Goal: Task Accomplishment & Management: Complete application form

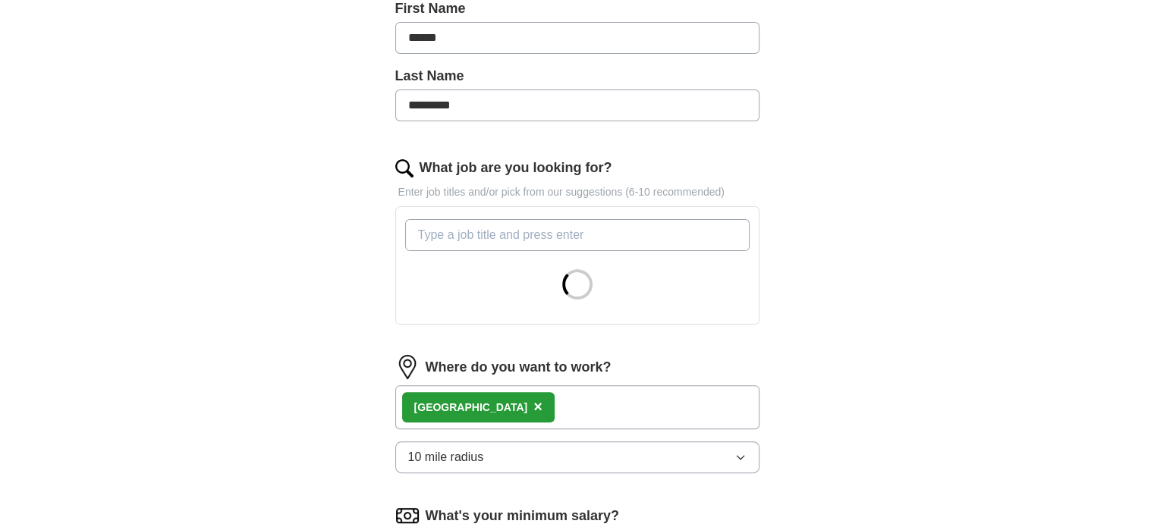
scroll to position [379, 0]
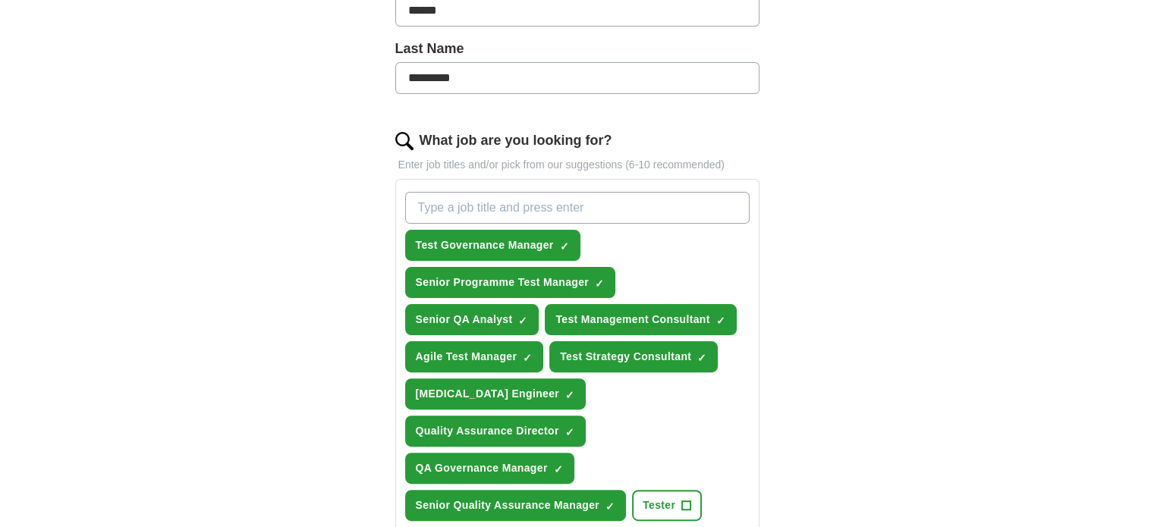
click at [452, 206] on input "What job are you looking for?" at bounding box center [577, 208] width 345 height 32
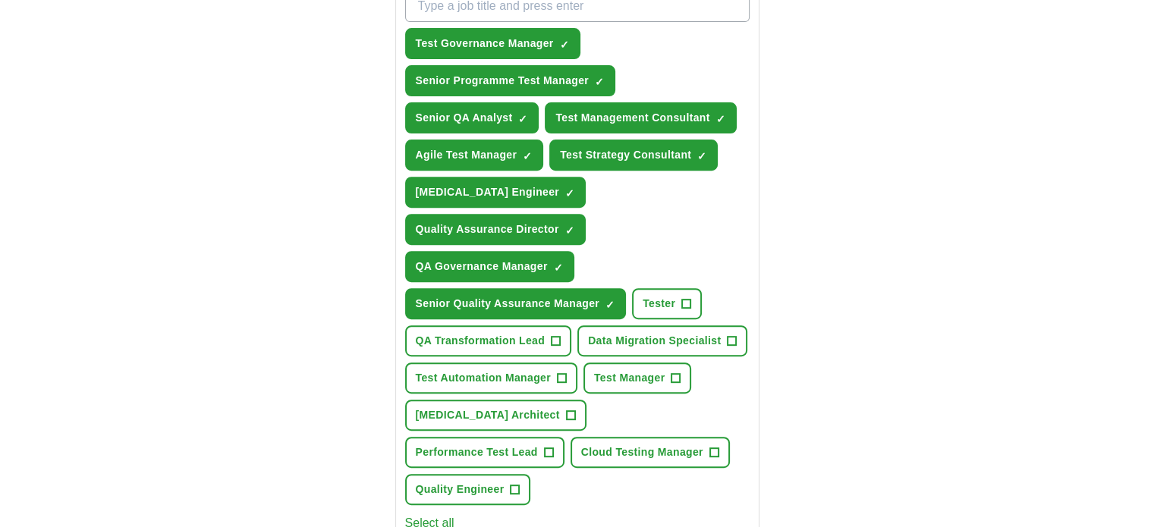
scroll to position [607, 0]
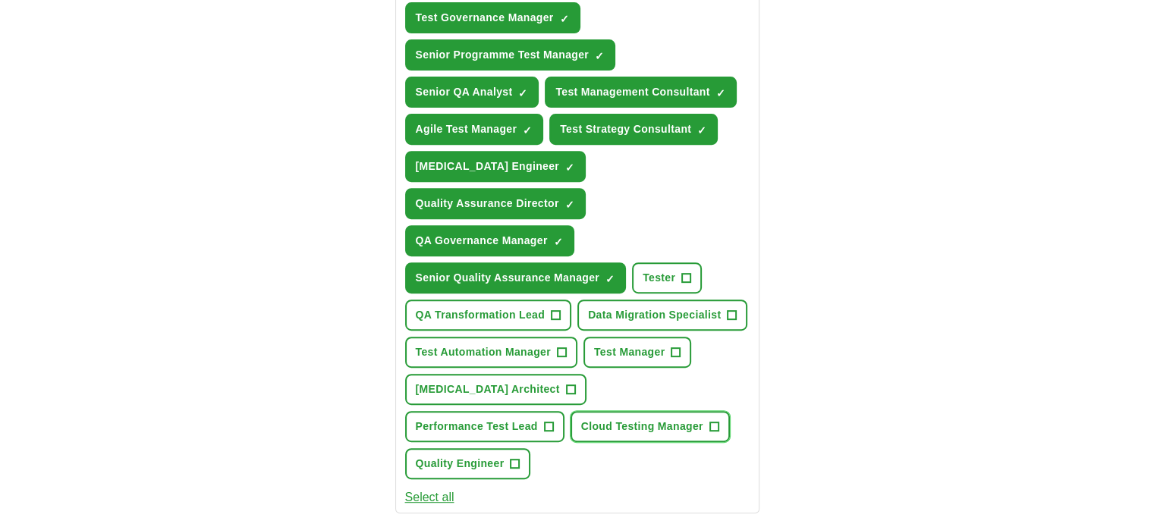
click at [710, 421] on span "+" at bounding box center [714, 427] width 9 height 12
click at [672, 347] on span "+" at bounding box center [676, 353] width 9 height 12
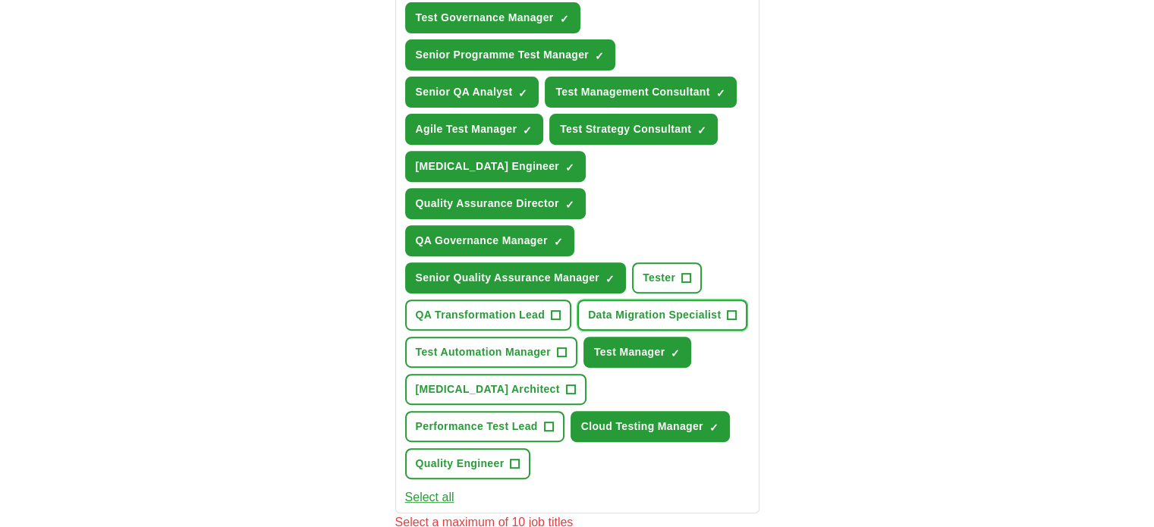
click at [732, 310] on span "+" at bounding box center [732, 316] width 9 height 12
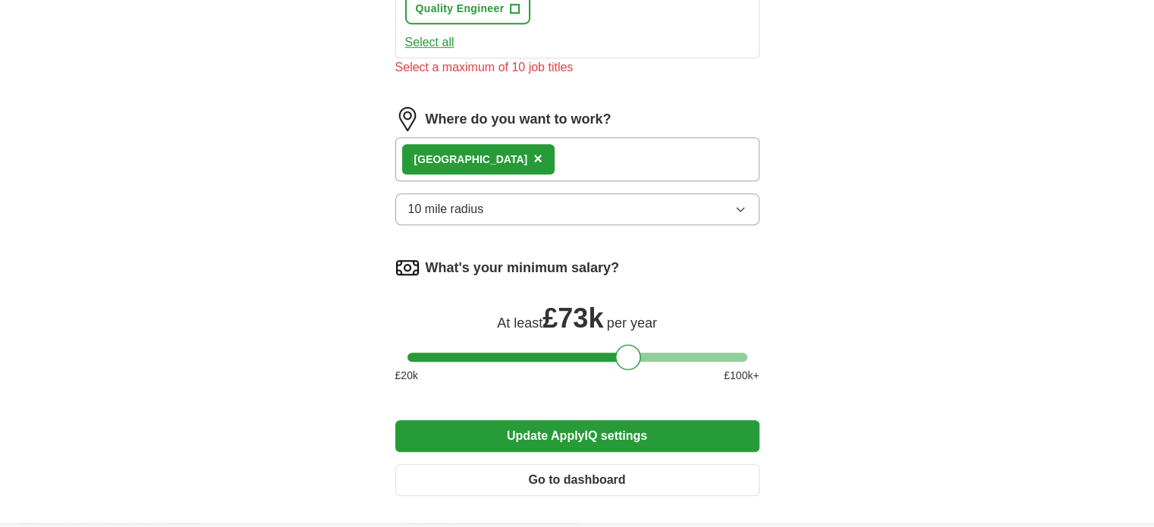
scroll to position [1063, 0]
click at [563, 194] on button "10 mile radius" at bounding box center [577, 210] width 364 height 32
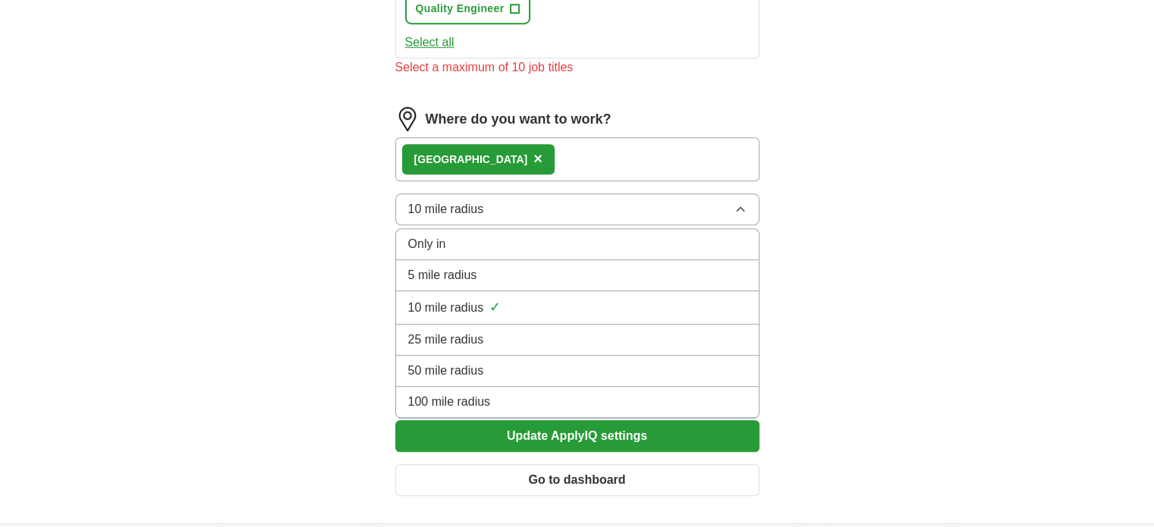
click at [480, 331] on span "25 mile radius" at bounding box center [446, 340] width 76 height 18
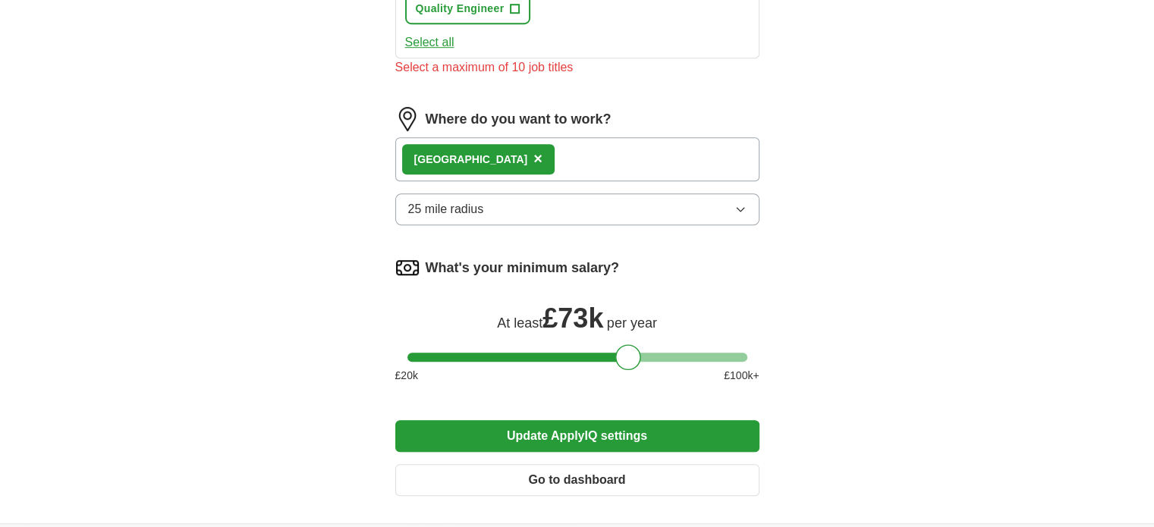
click at [573, 420] on button "Update ApplyIQ settings" at bounding box center [577, 436] width 364 height 32
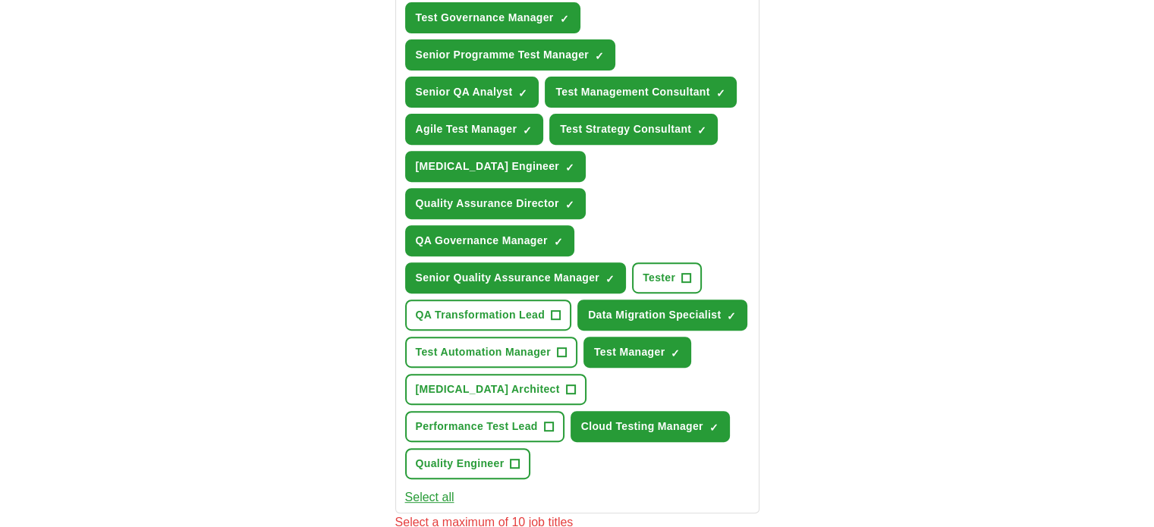
scroll to position [455, 0]
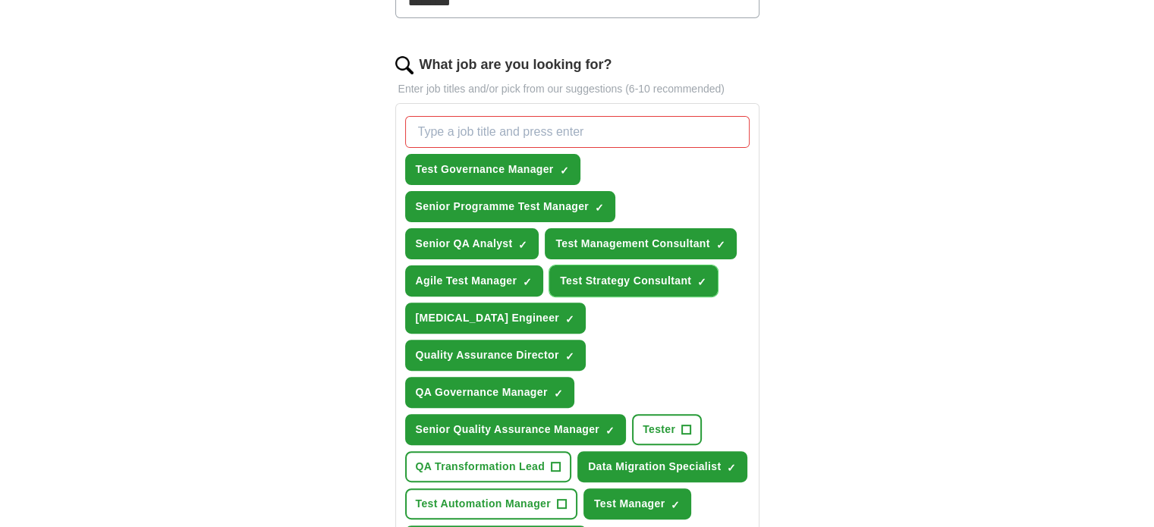
click at [0, 0] on span "×" at bounding box center [0, 0] width 0 height 0
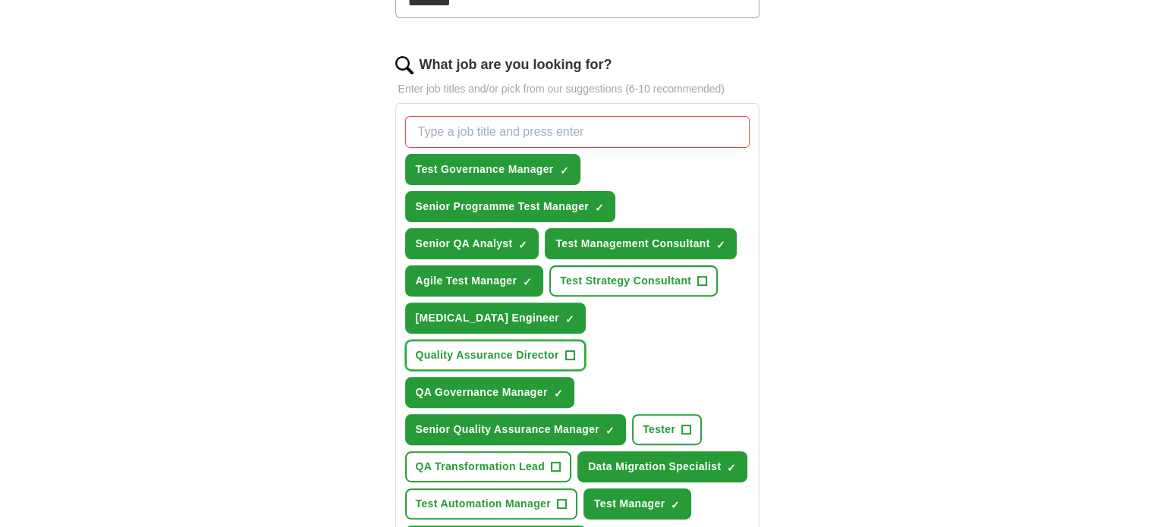
scroll to position [531, 0]
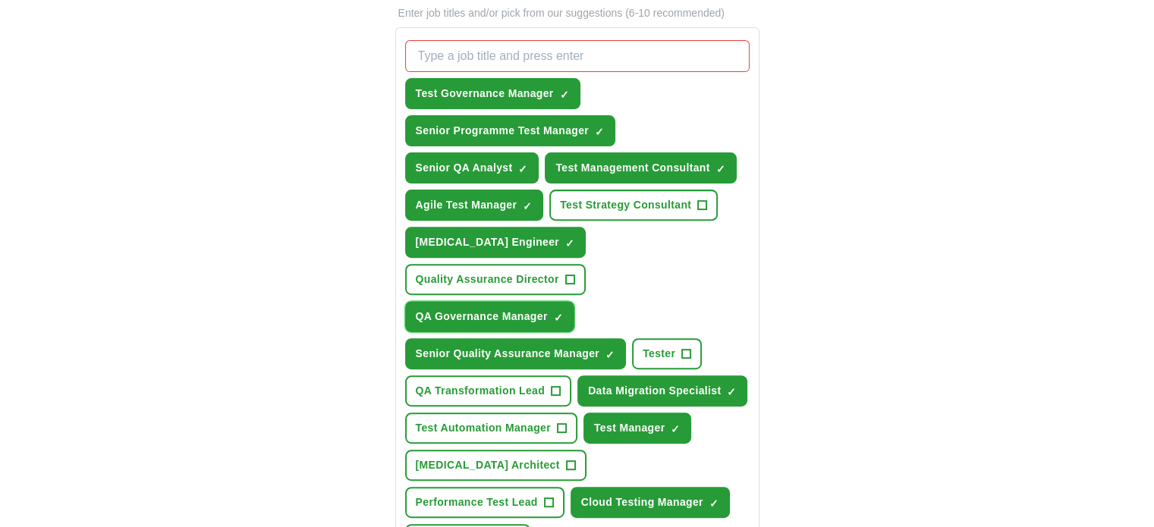
click at [0, 0] on span "×" at bounding box center [0, 0] width 0 height 0
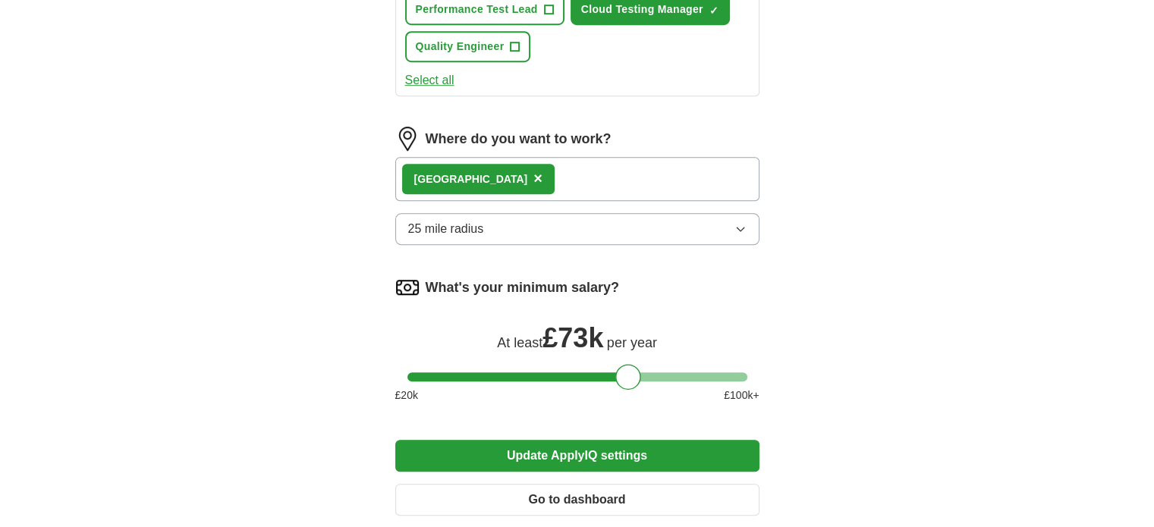
scroll to position [1125, 0]
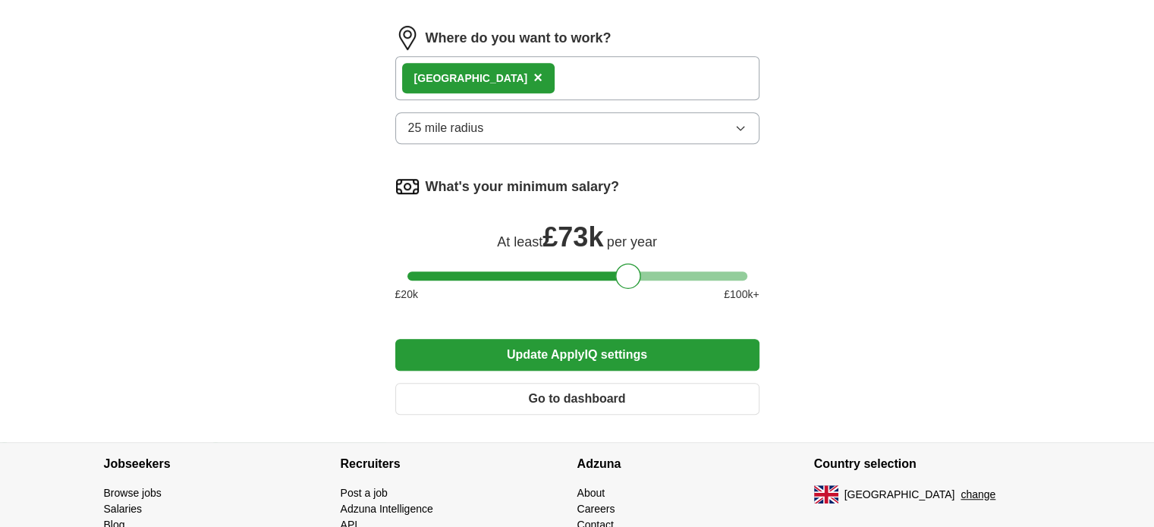
click at [585, 339] on button "Update ApplyIQ settings" at bounding box center [577, 355] width 364 height 32
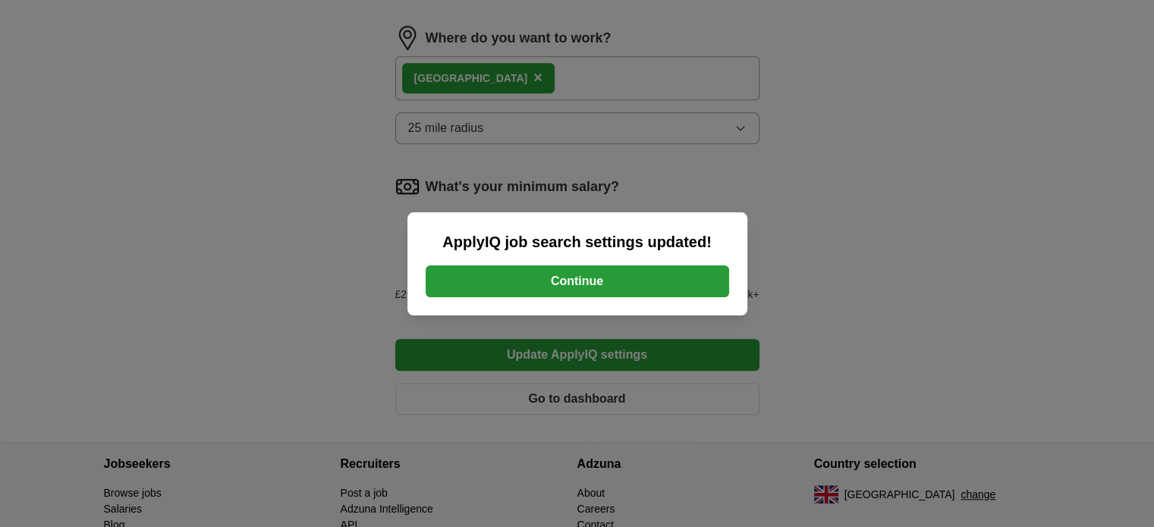
click at [579, 283] on button "Continue" at bounding box center [578, 282] width 304 height 32
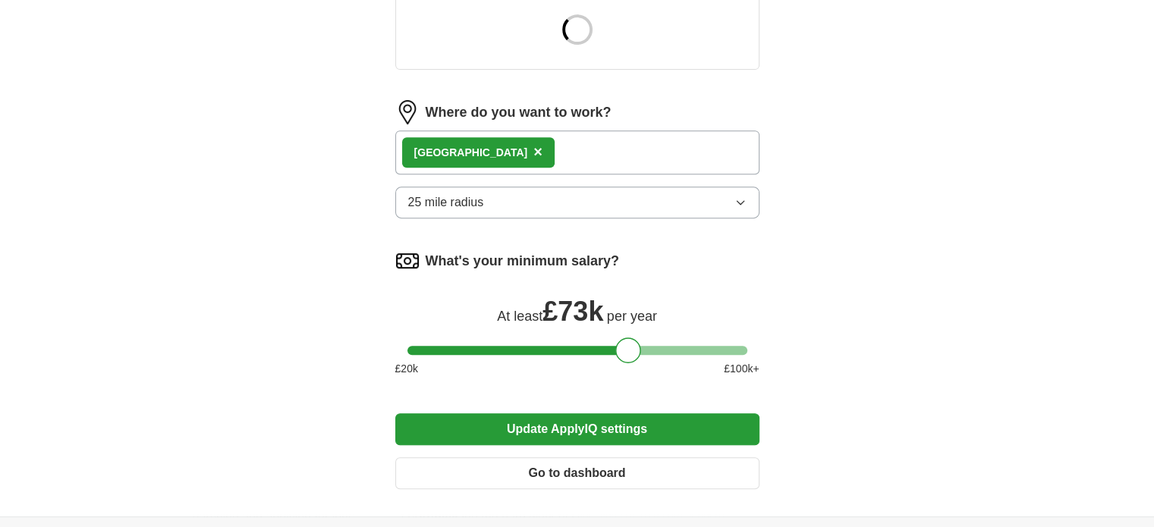
scroll to position [683, 0]
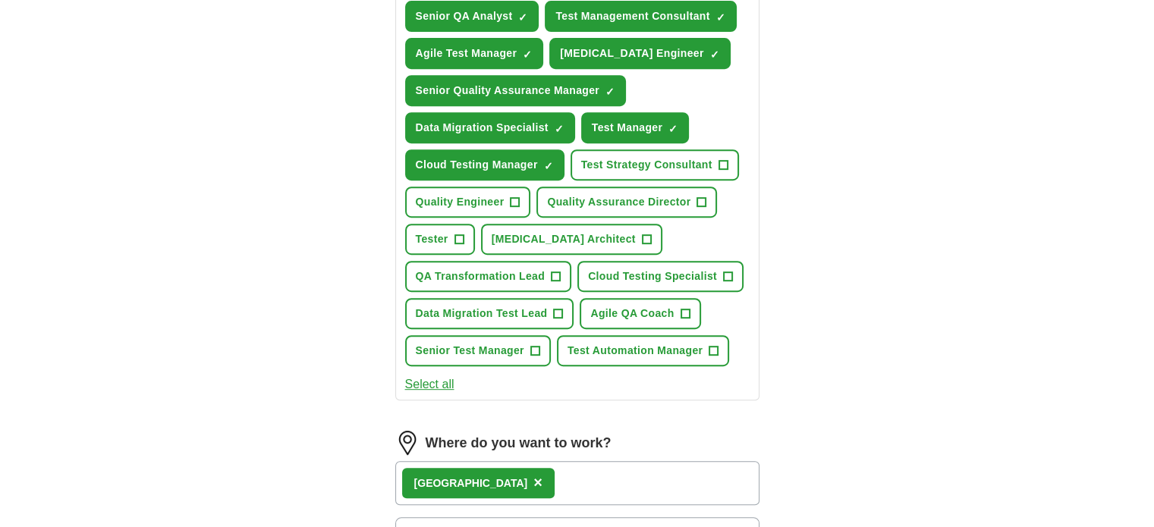
drag, startPoint x: 627, startPoint y: 269, endPoint x: 571, endPoint y: 275, distance: 55.7
click at [571, 275] on form "Select a CV Deepak Mangalore.pdf 29/07/2025, 17:29 Upload a different CV By upl…" at bounding box center [577, 178] width 364 height 1308
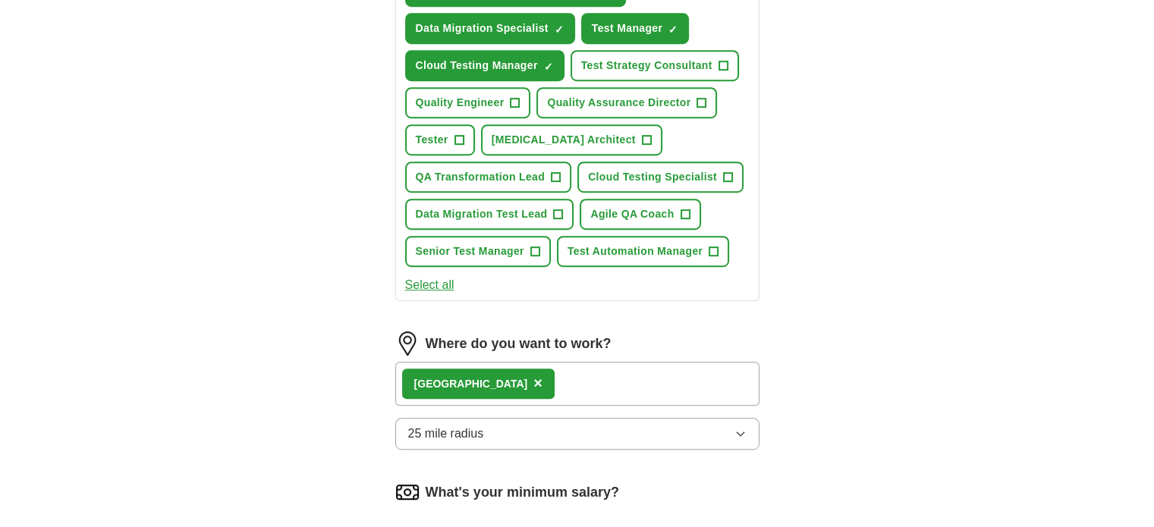
scroll to position [987, 0]
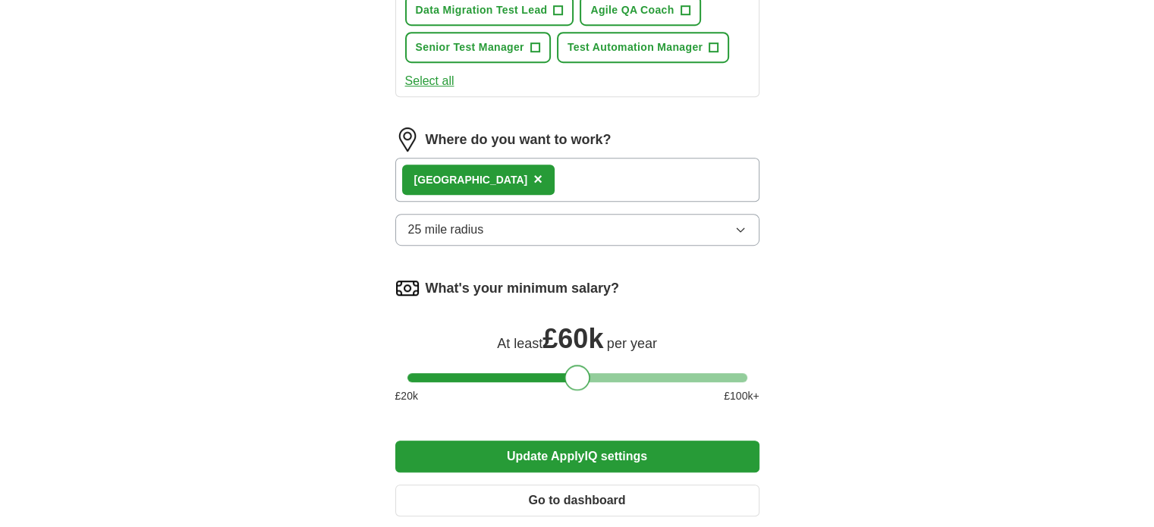
click at [581, 365] on div at bounding box center [578, 378] width 26 height 26
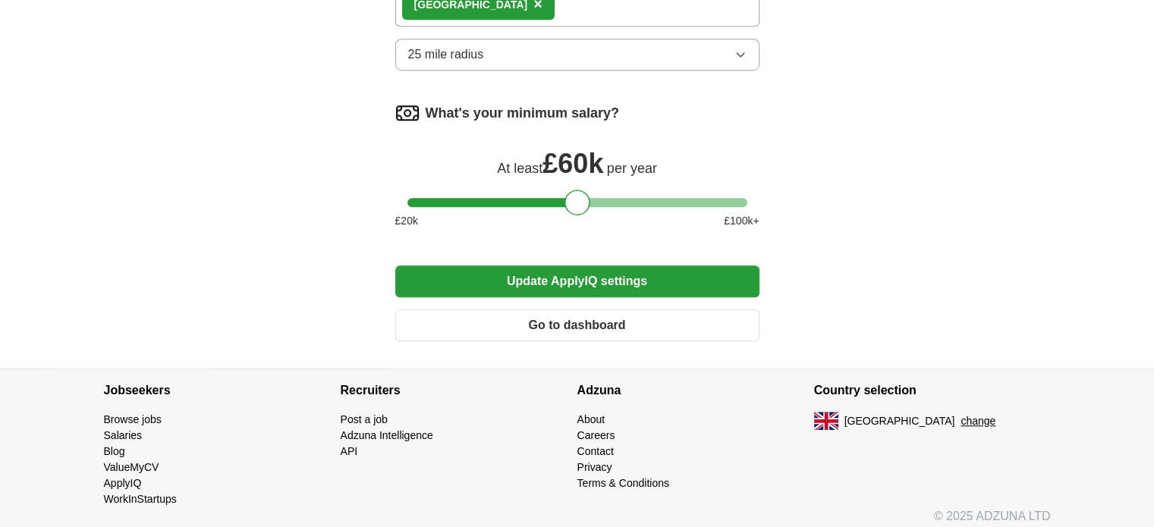
click at [577, 266] on button "Update ApplyIQ settings" at bounding box center [577, 282] width 364 height 32
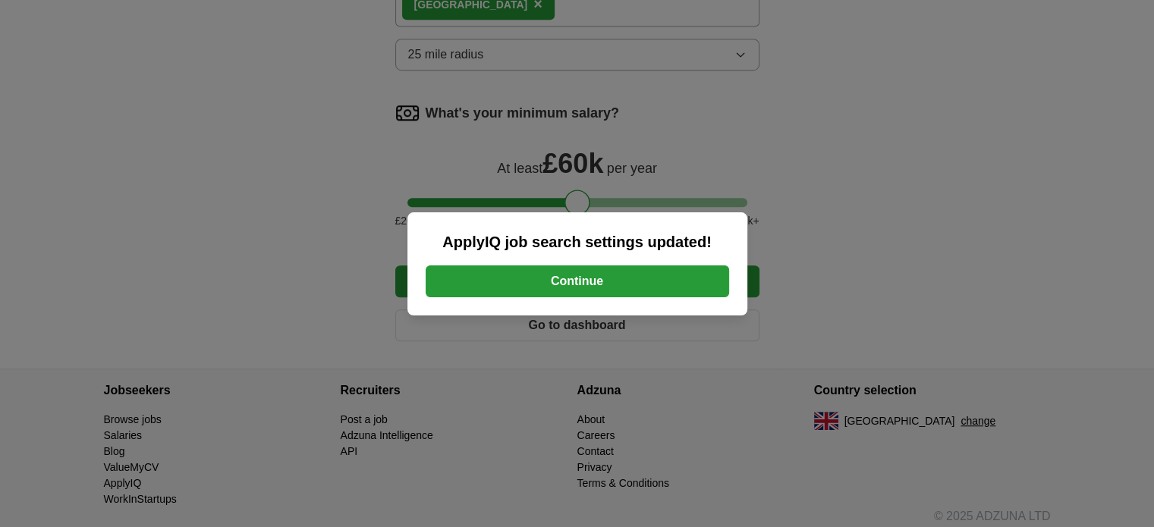
click at [581, 291] on button "Continue" at bounding box center [578, 282] width 304 height 32
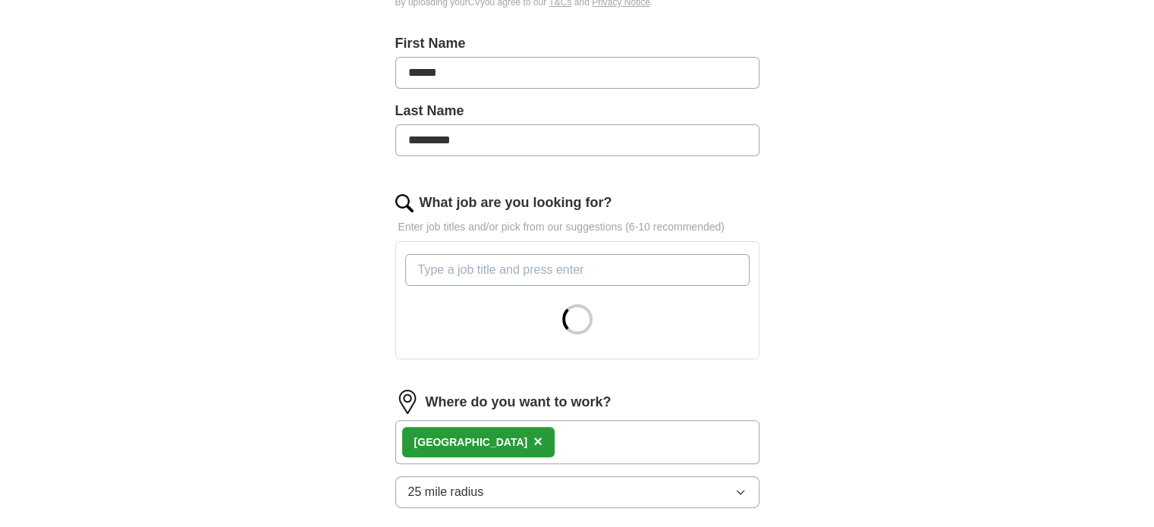
scroll to position [455, 0]
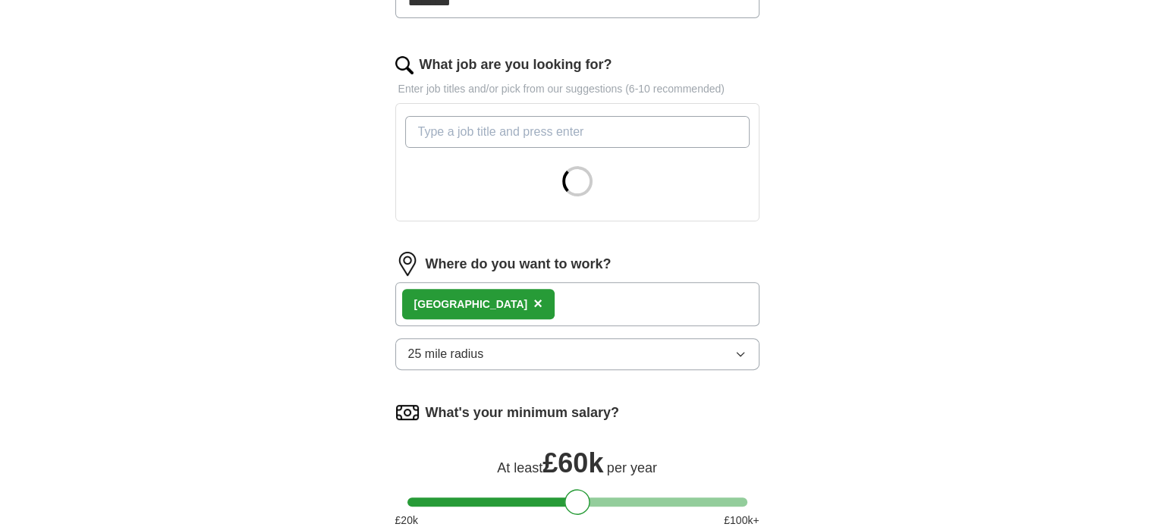
click at [605, 130] on input "What job are you looking for?" at bounding box center [577, 132] width 345 height 32
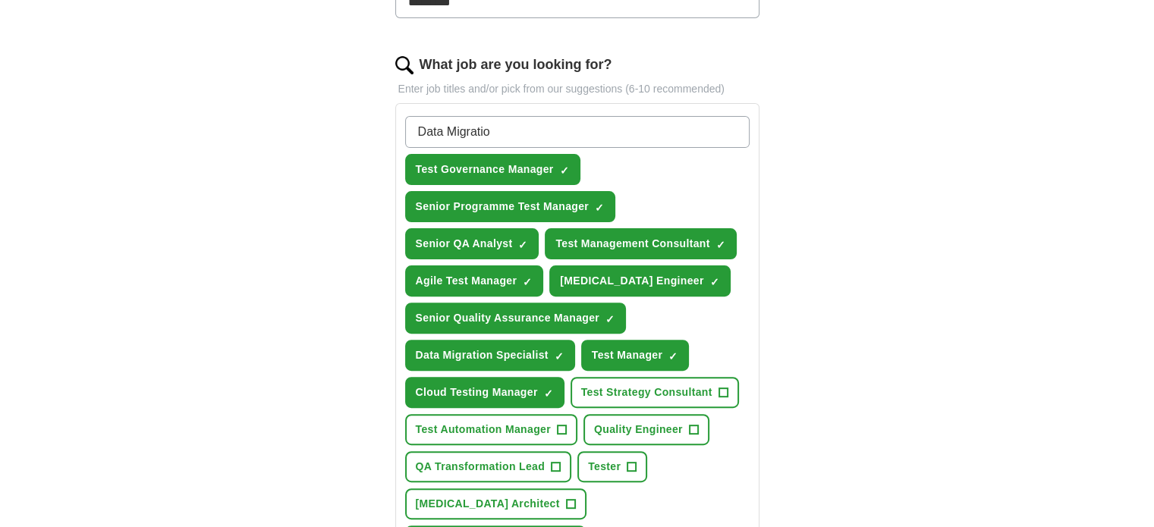
type input "Data Migration"
drag, startPoint x: 521, startPoint y: 125, endPoint x: 386, endPoint y: 121, distance: 135.1
click at [386, 121] on div "Let ApplyIQ do the hard work of searching and applying for jobs. Just tell us w…" at bounding box center [578, 375] width 486 height 1399
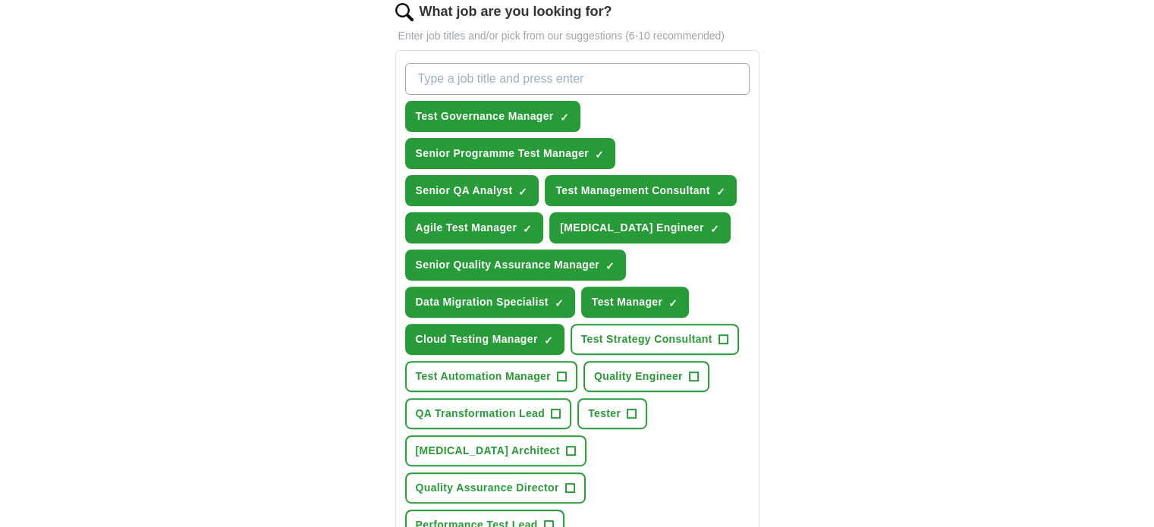
scroll to position [531, 0]
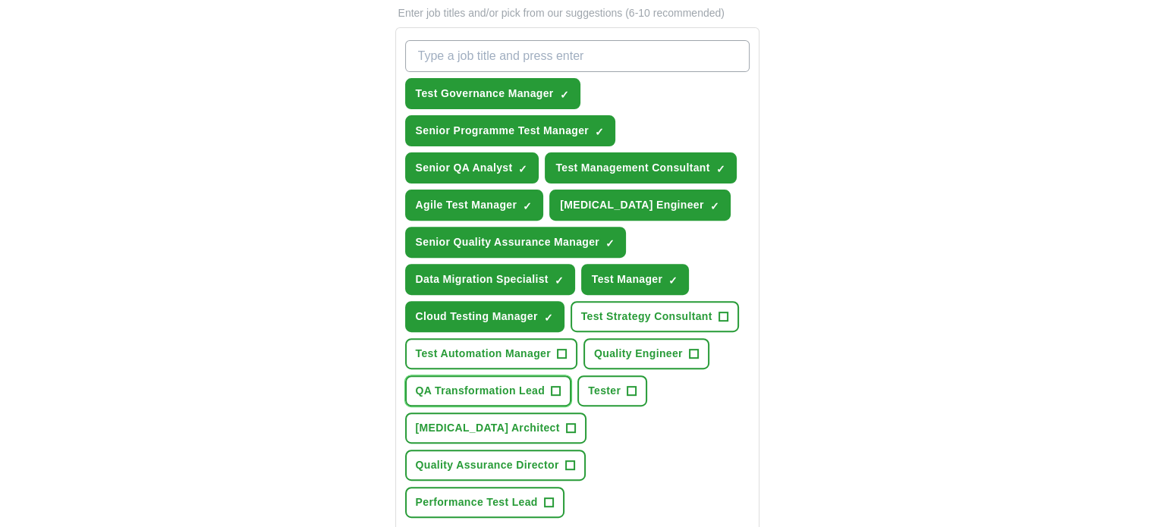
click at [553, 386] on span "+" at bounding box center [556, 392] width 9 height 12
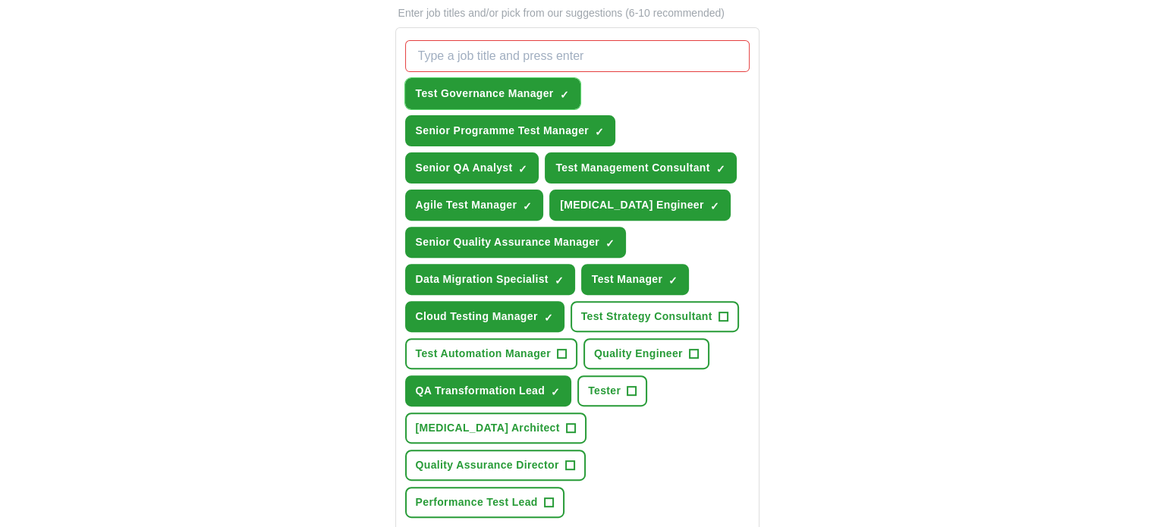
click at [0, 0] on span "×" at bounding box center [0, 0] width 0 height 0
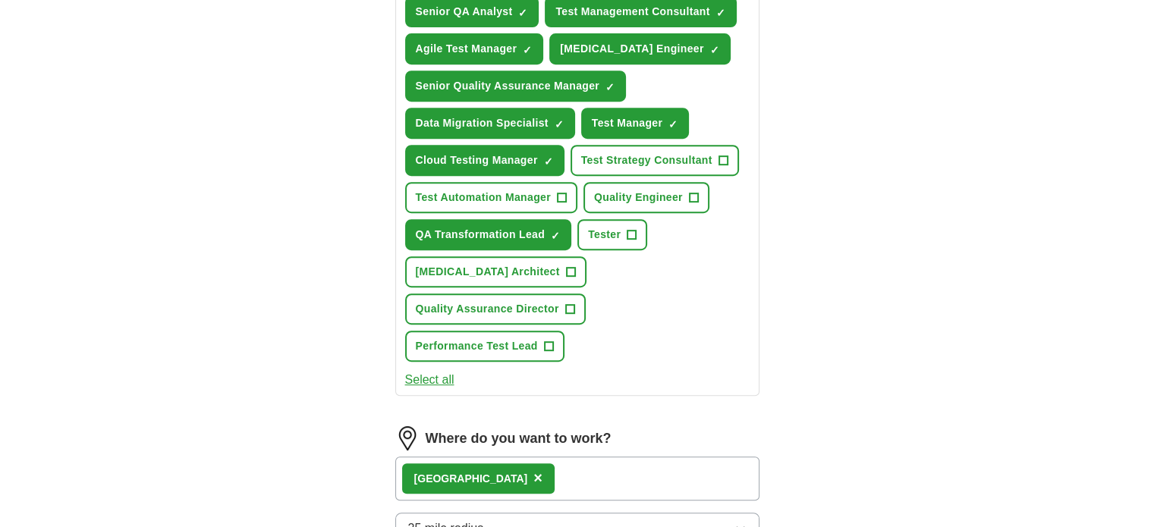
scroll to position [987, 0]
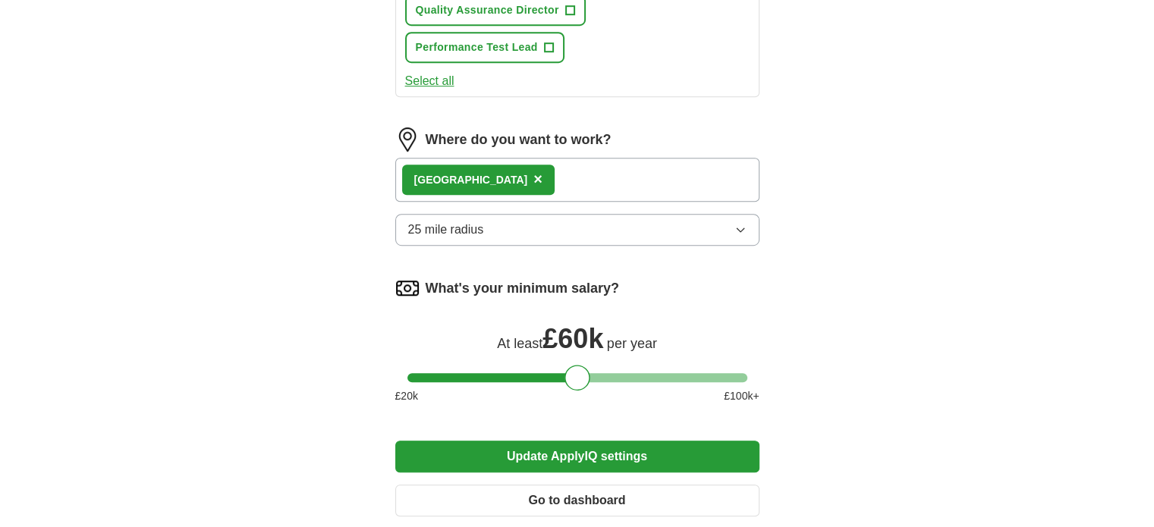
click at [585, 441] on button "Update ApplyIQ settings" at bounding box center [577, 457] width 364 height 32
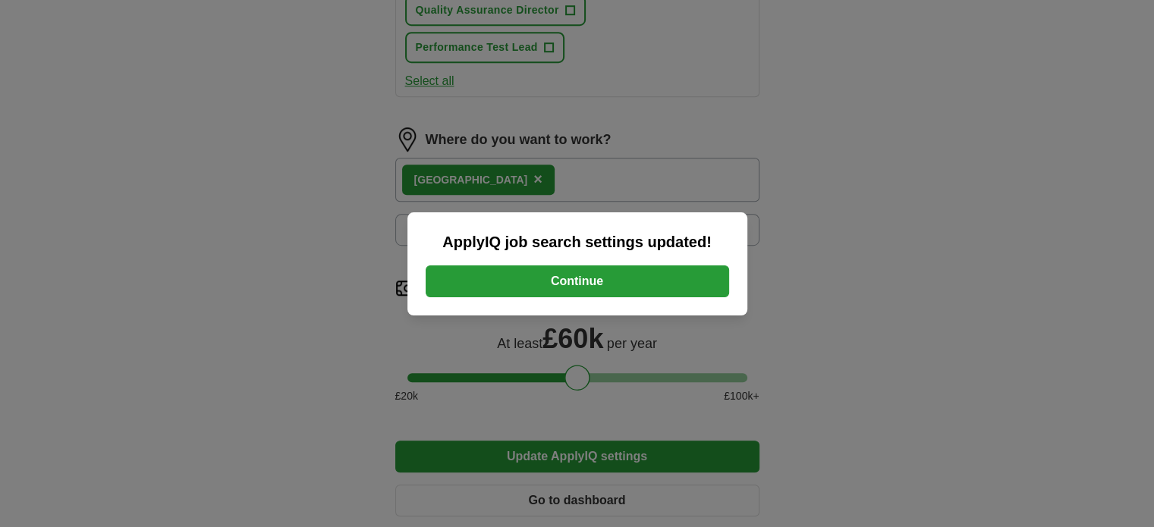
click at [607, 287] on button "Continue" at bounding box center [578, 282] width 304 height 32
